Goal: Check status: Check status

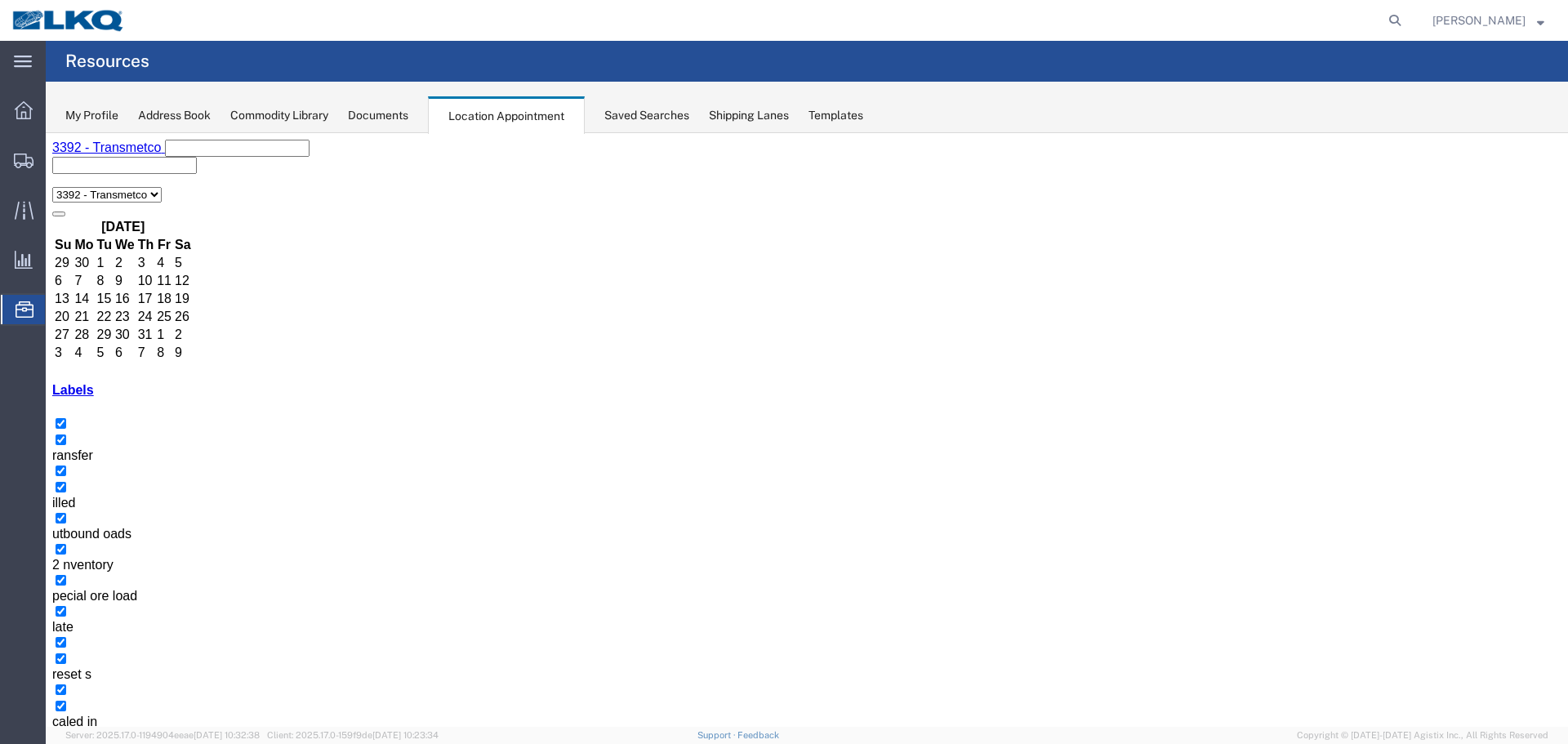
scroll to position [105, 0]
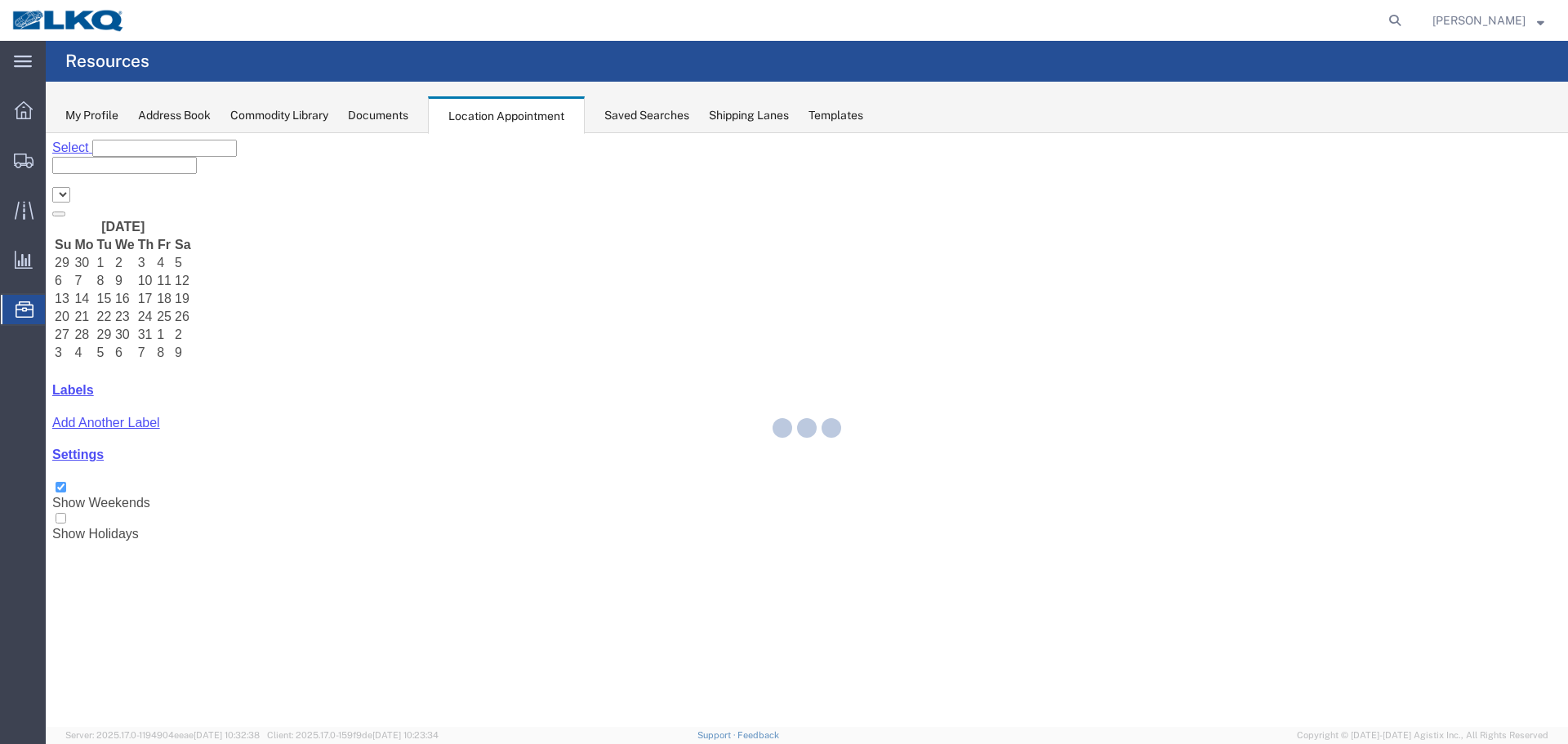
select select "28018"
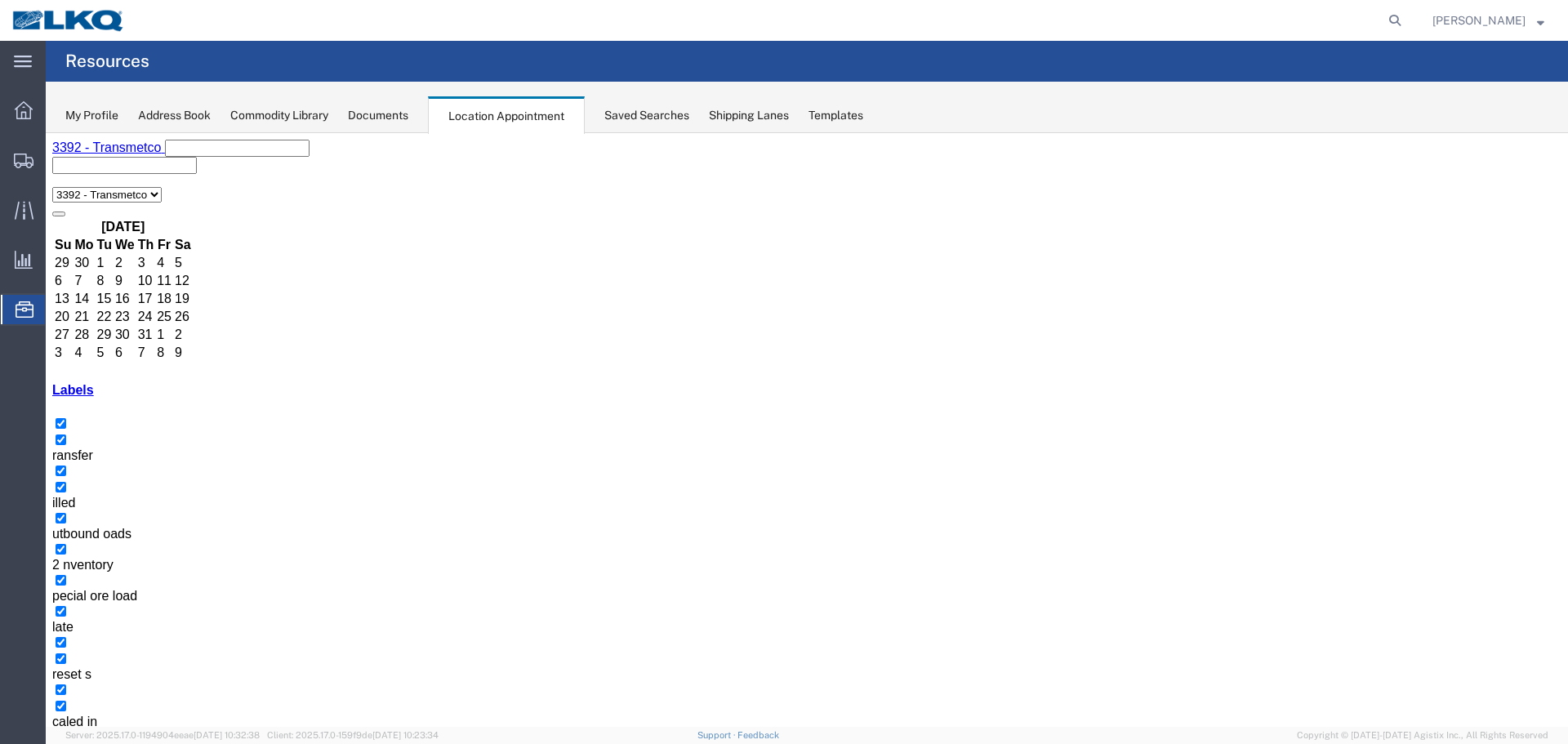
type input "56389409"
click at [20, 317] on icon at bounding box center [24, 309] width 18 height 16
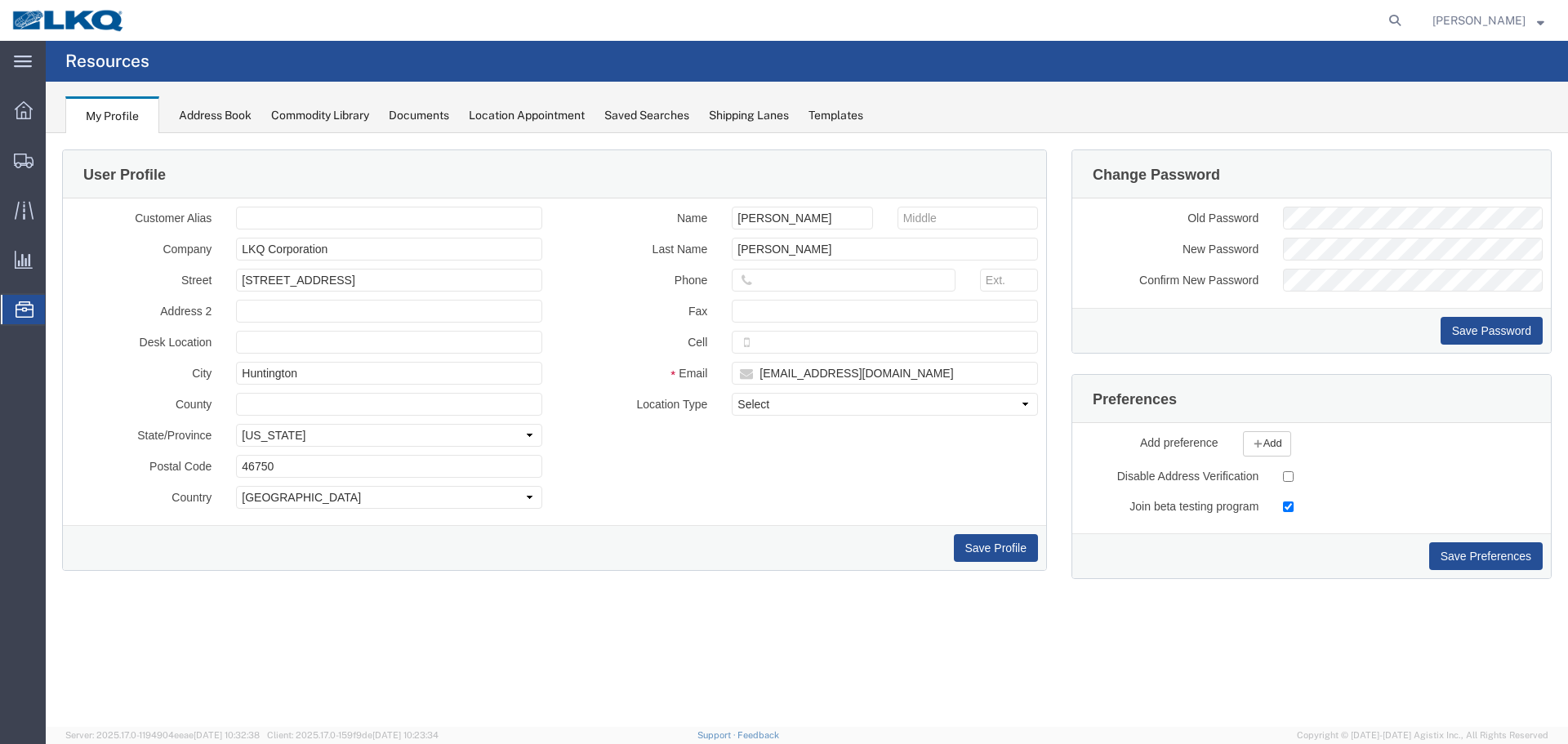
click at [13, 311] on div at bounding box center [24, 309] width 46 height 29
click at [0, 0] on span "Location Appointment" at bounding box center [0, 0] width 0 height 0
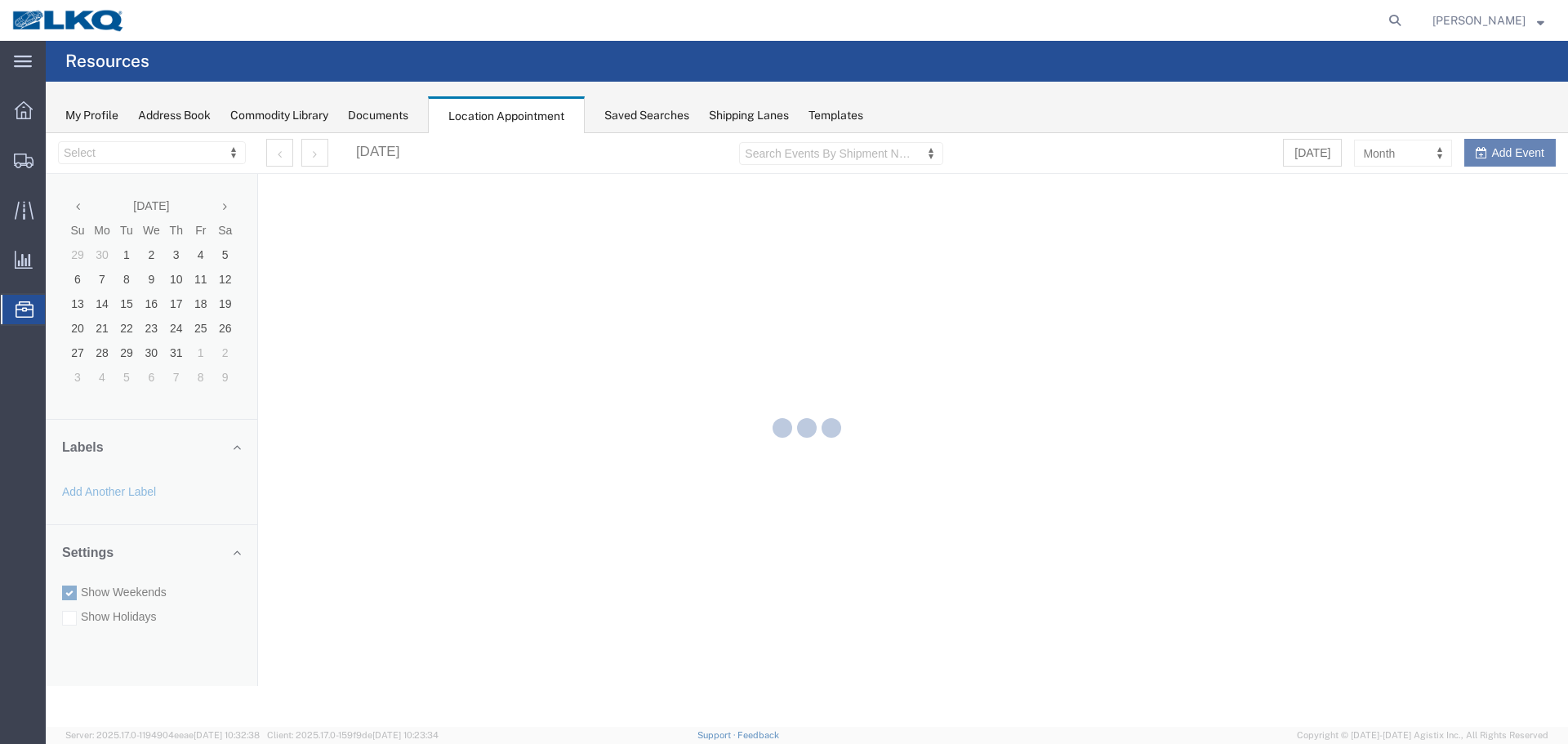
select select "28018"
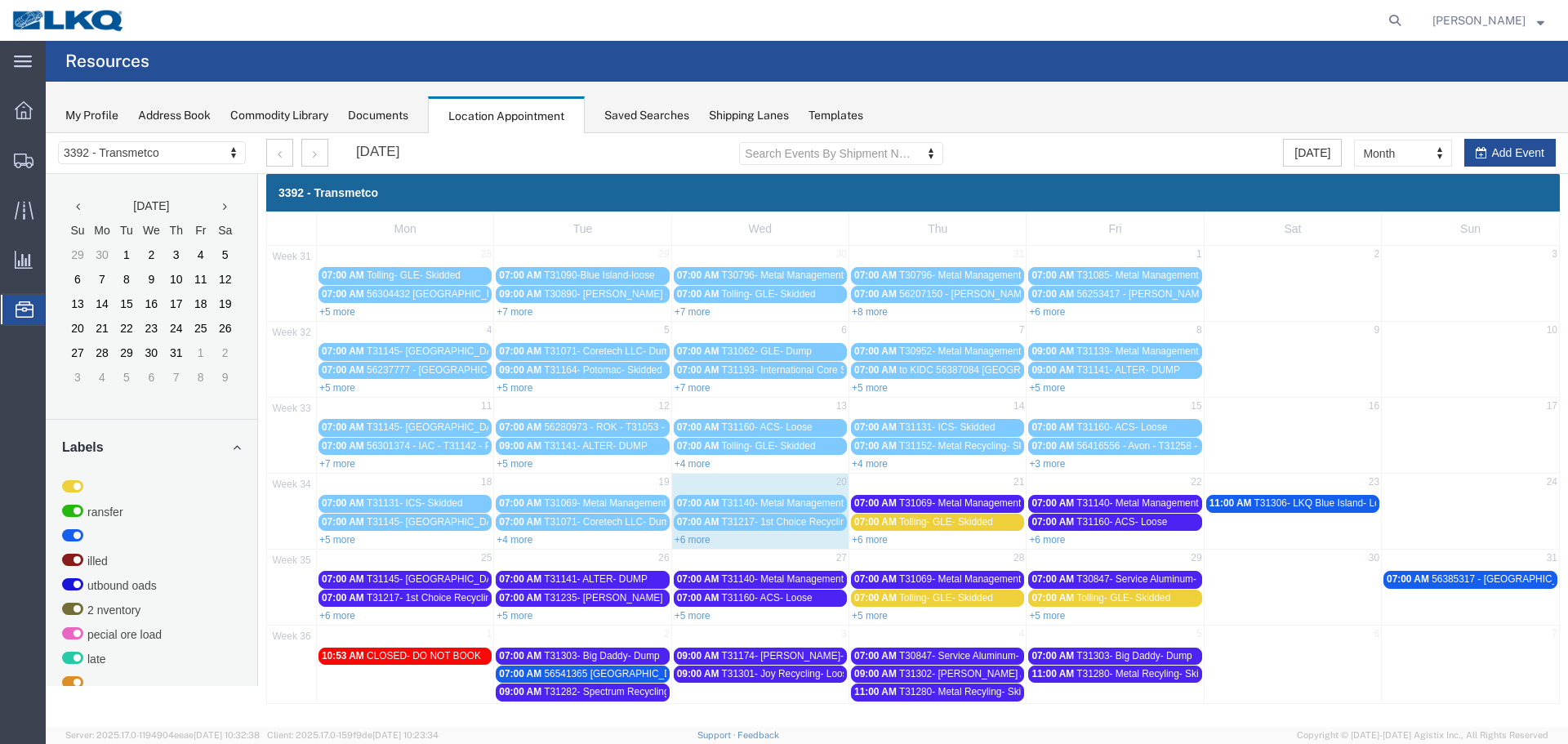
click at [686, 543] on link "+6 more" at bounding box center [692, 540] width 36 height 11
